Goal: Transaction & Acquisition: Purchase product/service

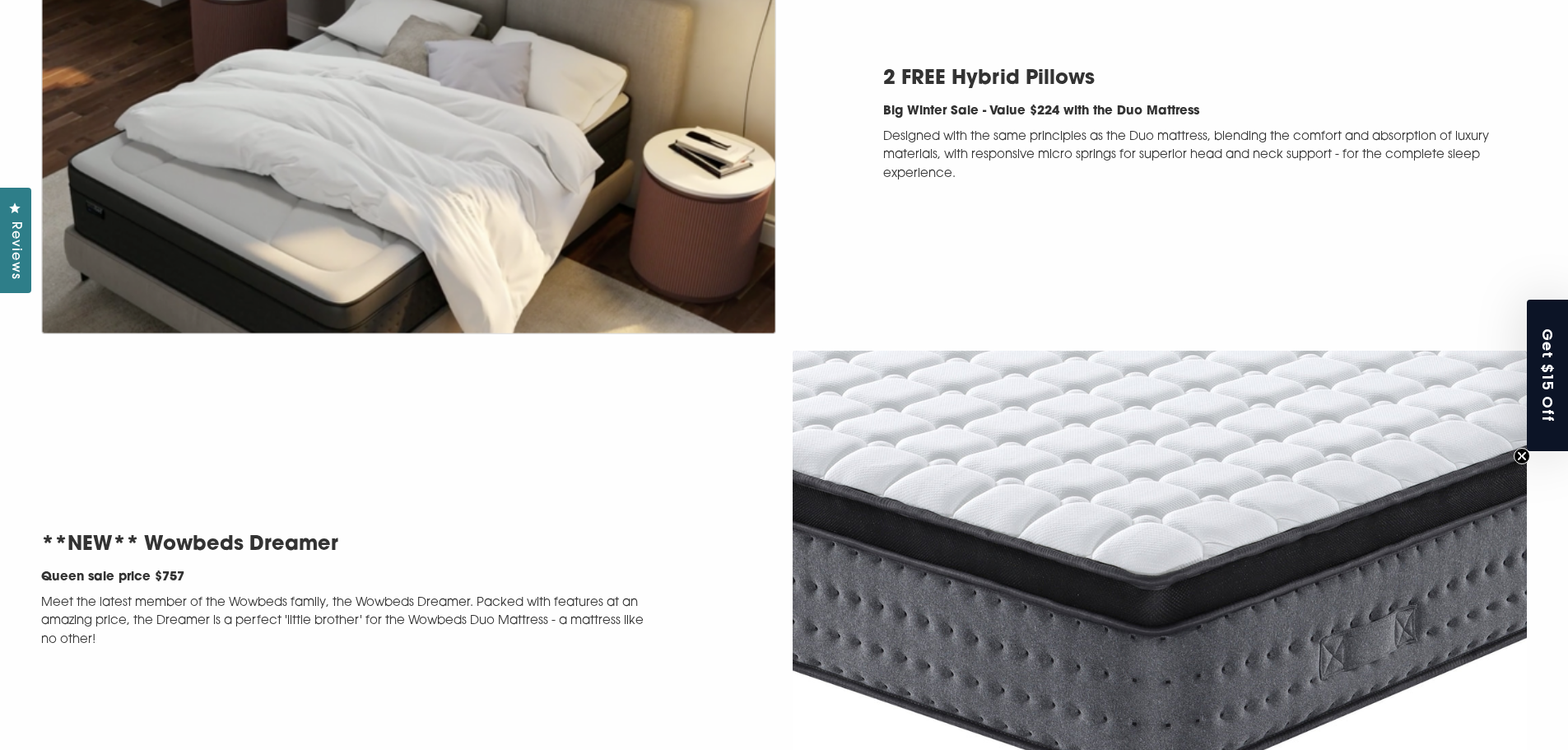
scroll to position [3539, 0]
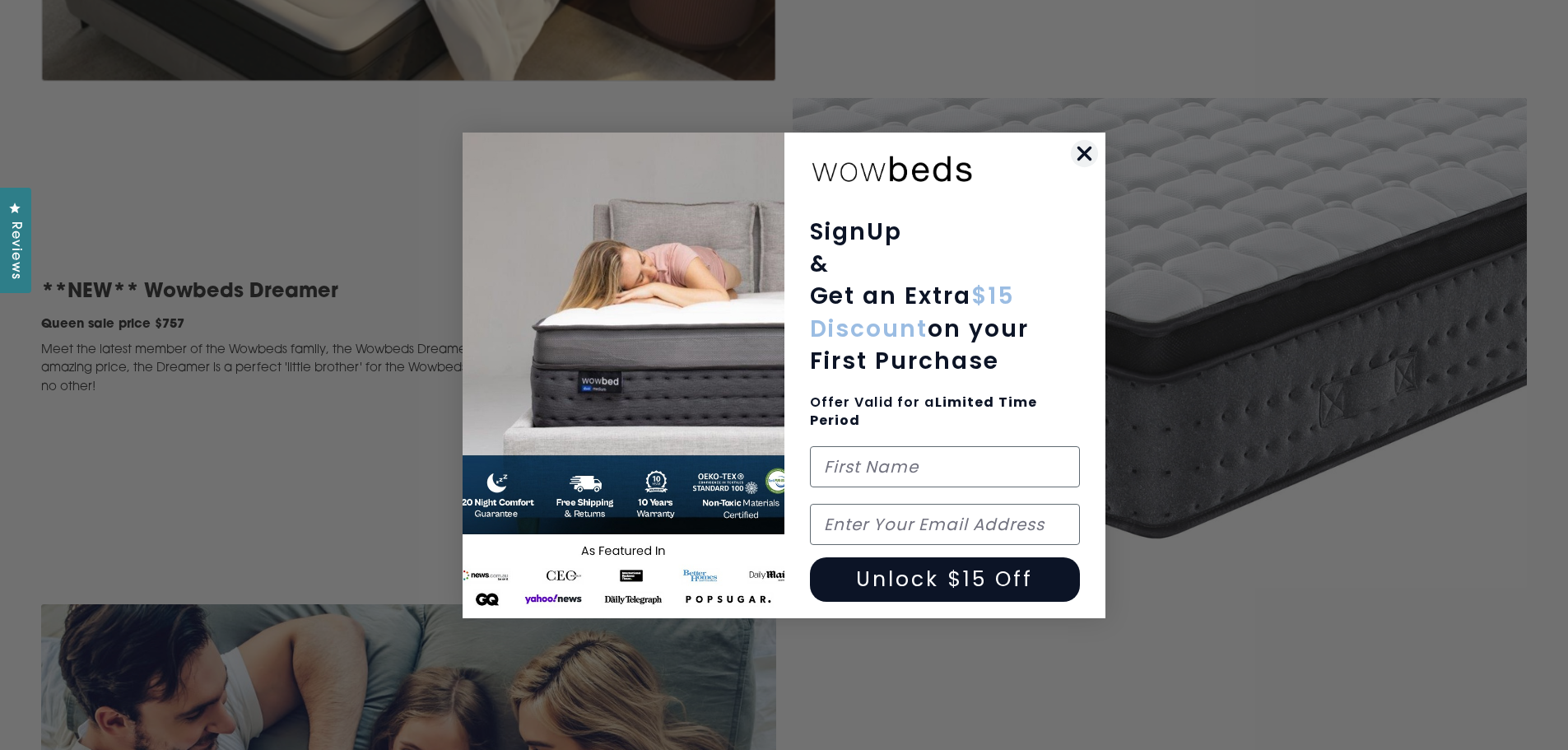
click at [1083, 158] on circle "Close dialog" at bounding box center [1084, 152] width 27 height 27
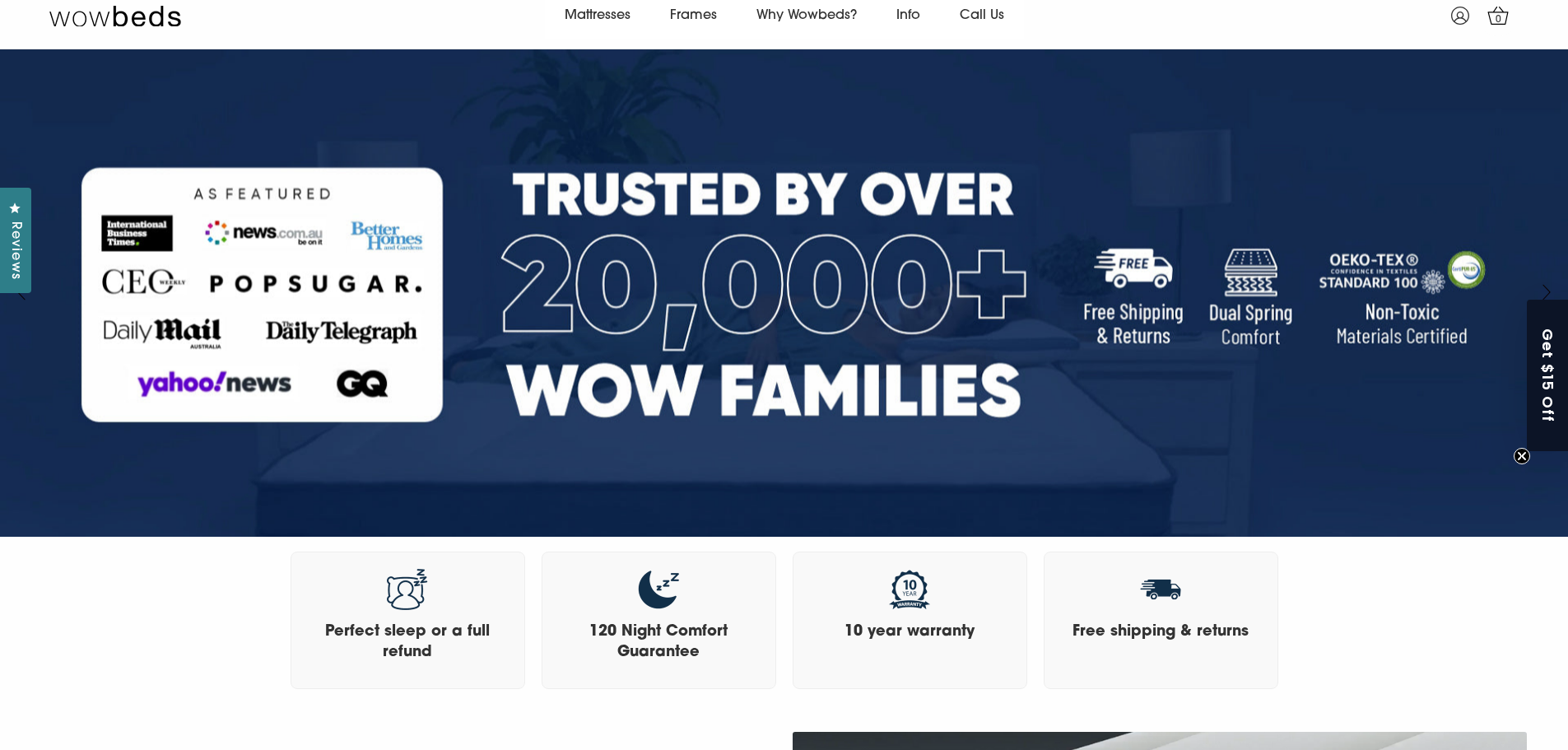
scroll to position [0, 0]
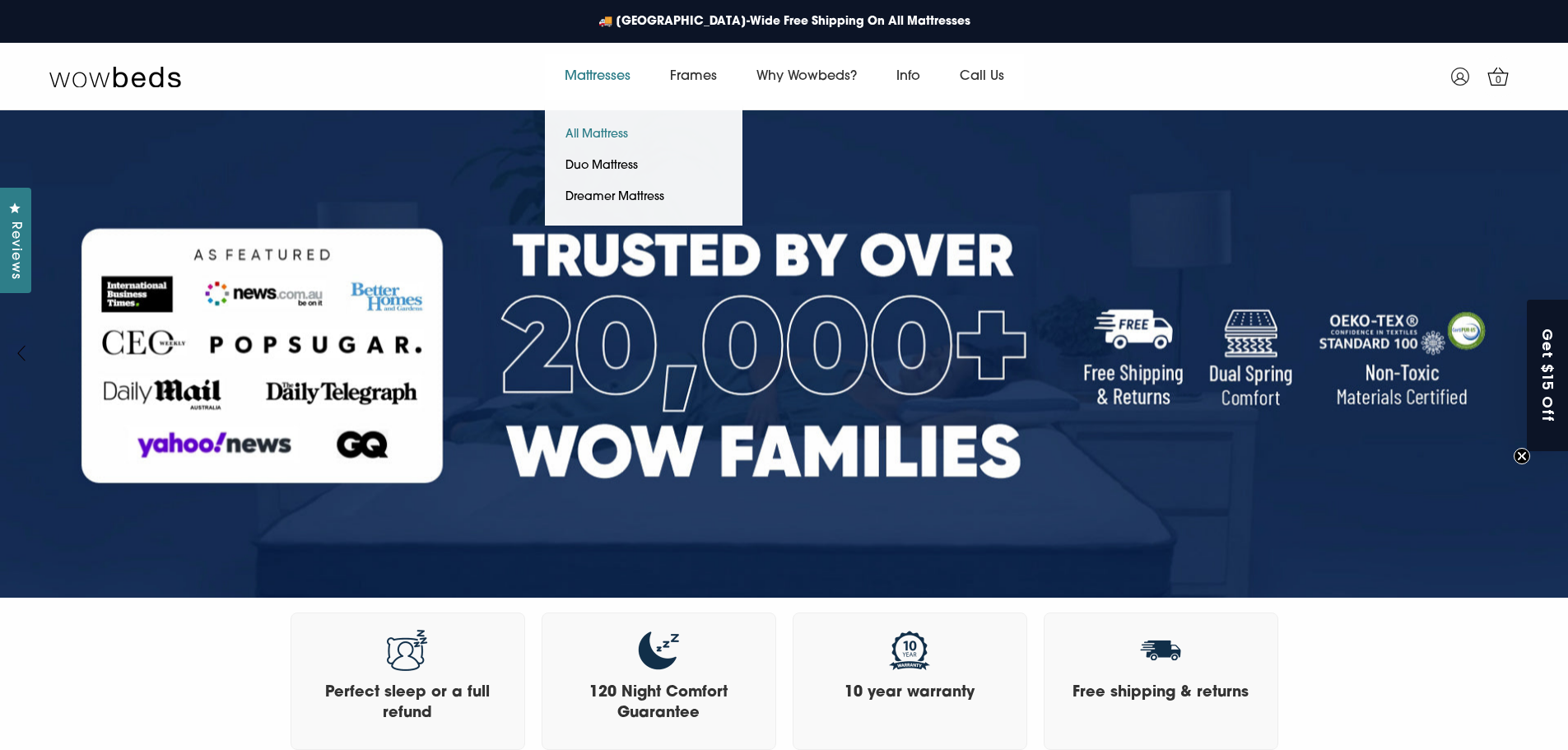
click at [601, 129] on link "All Mattress" at bounding box center [596, 135] width 104 height 32
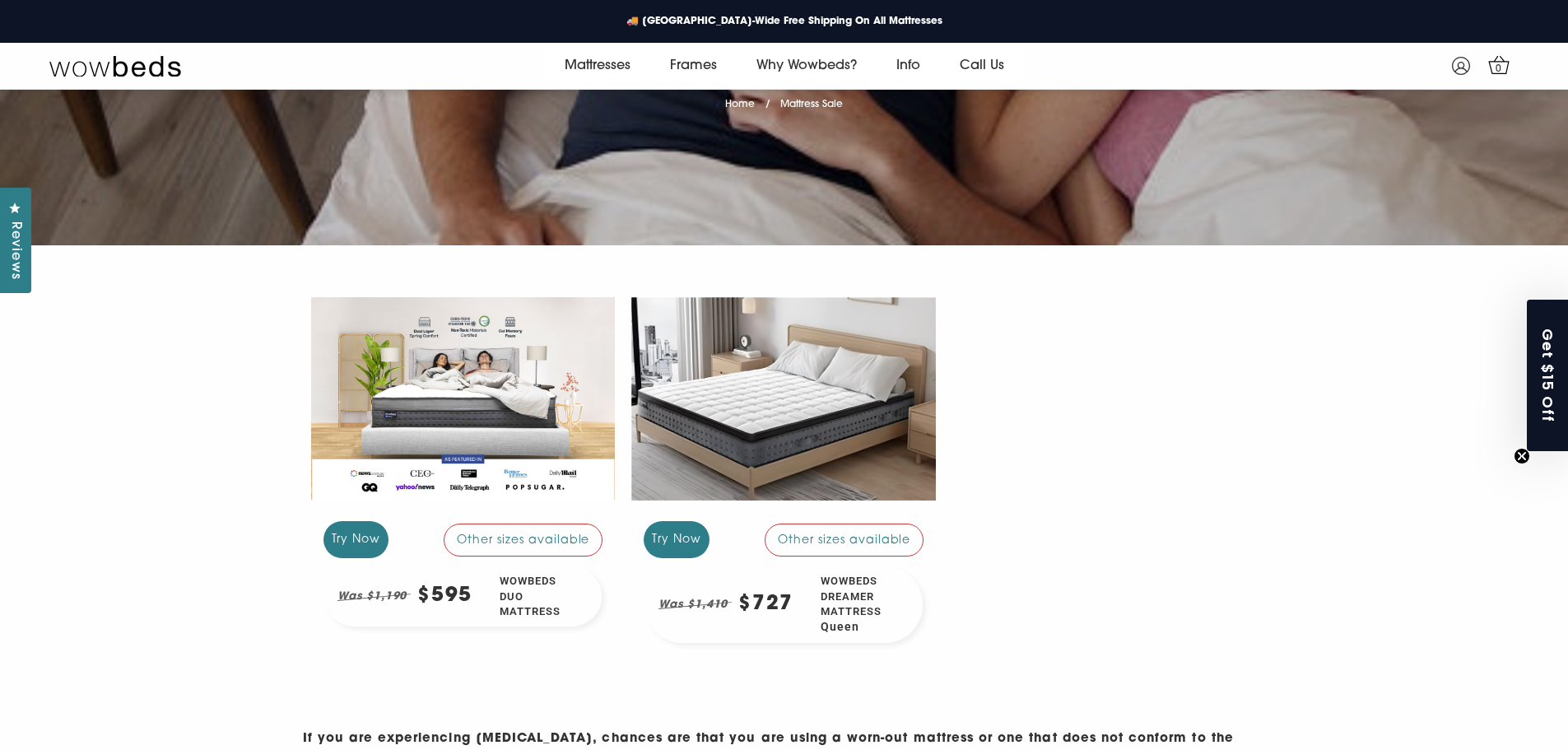
scroll to position [227, 0]
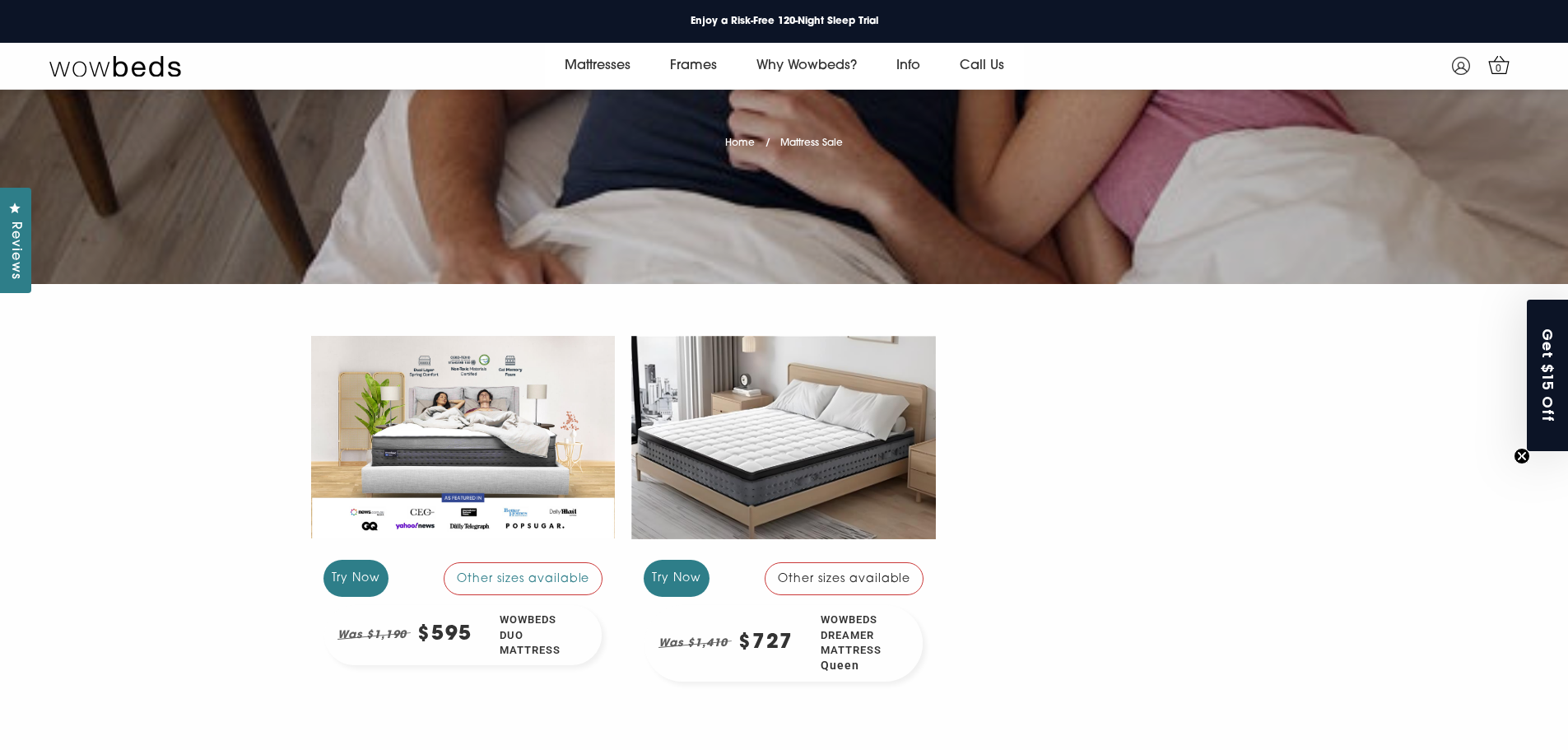
click at [845, 458] on div at bounding box center [784, 438] width 305 height 228
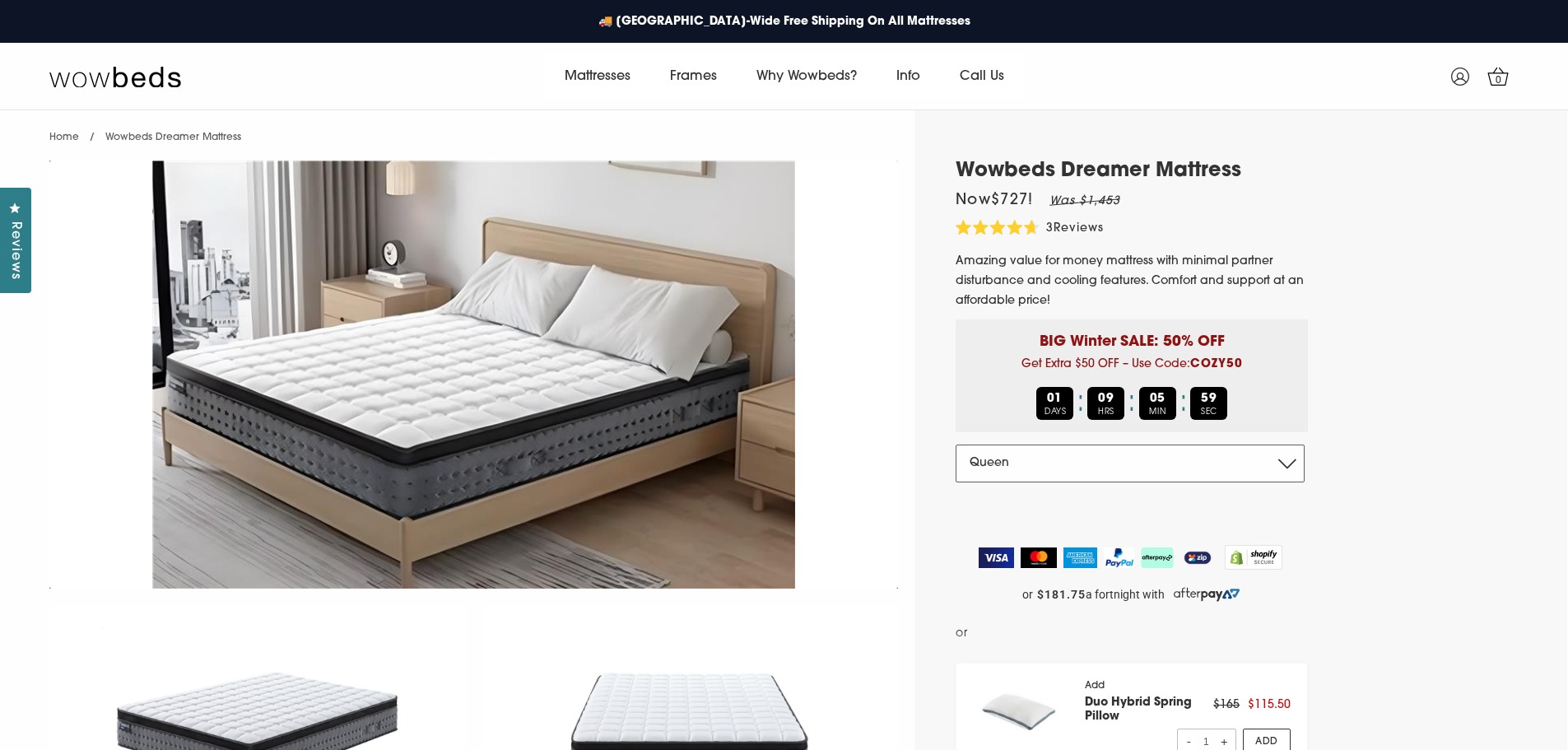
click at [1092, 464] on select "Double Queen King" at bounding box center [1130, 463] width 349 height 37
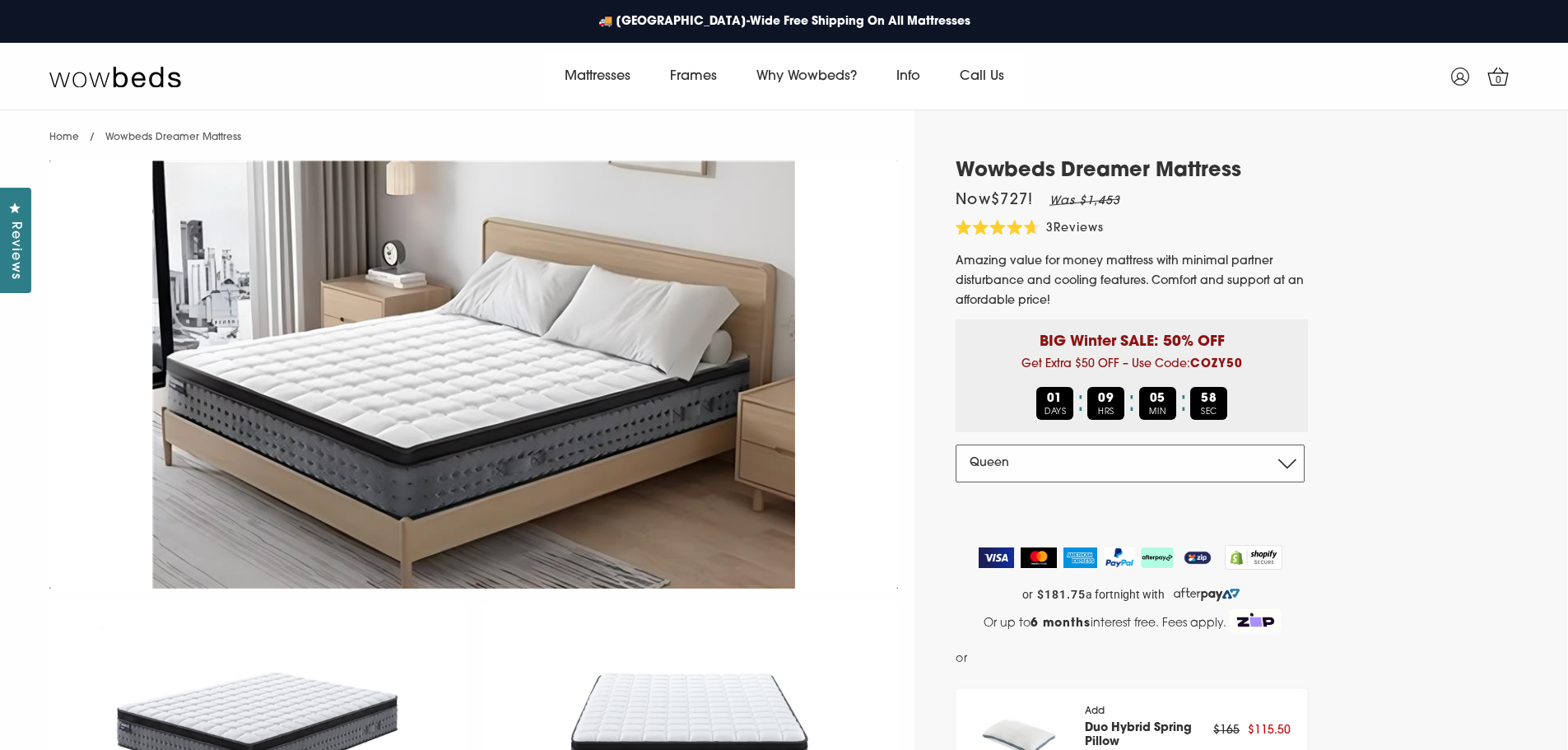
select select "King"
click at [956, 445] on select "Double Queen King" at bounding box center [1130, 463] width 349 height 37
click at [879, 347] on img at bounding box center [473, 375] width 849 height 428
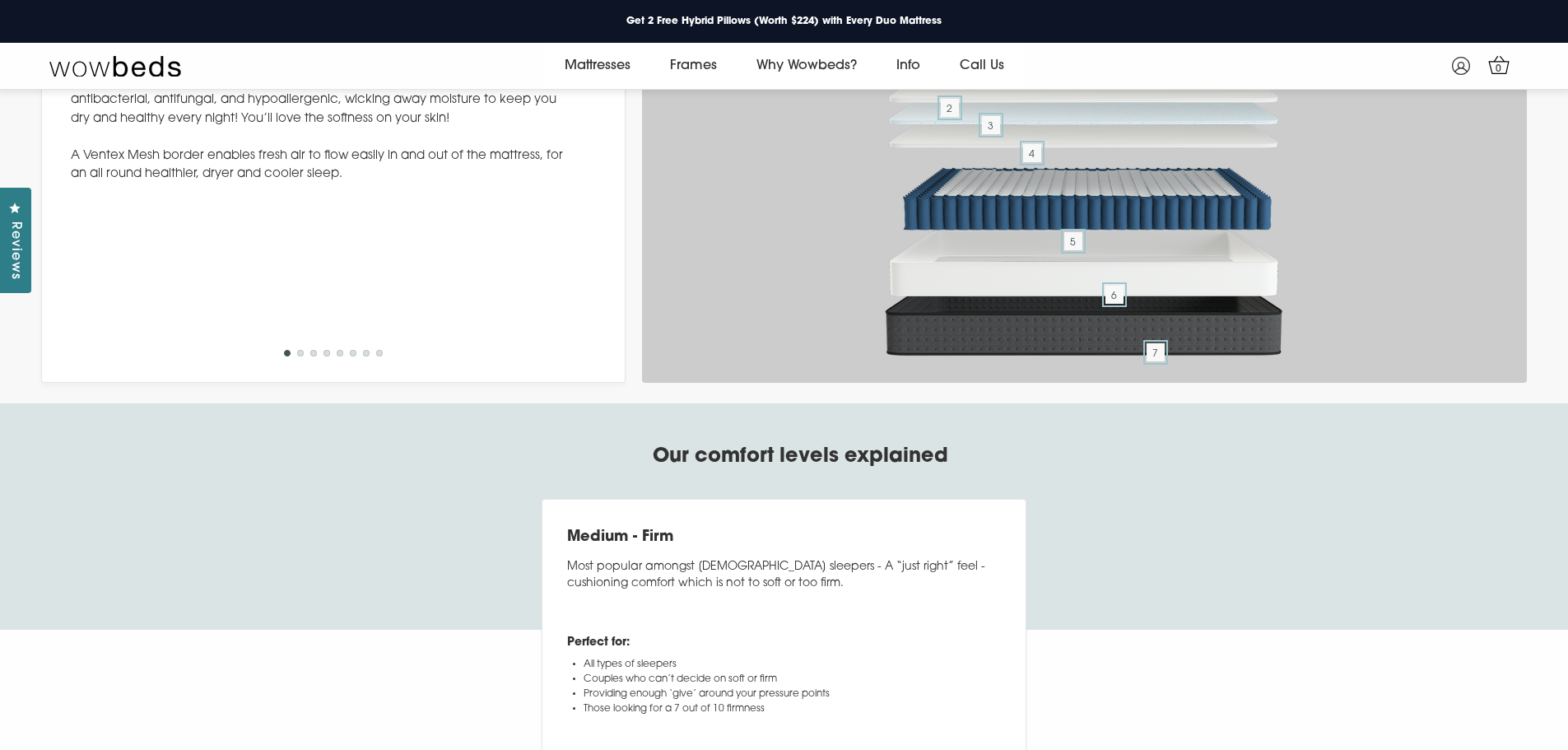
scroll to position [5718, 0]
